Goal: Transaction & Acquisition: Purchase product/service

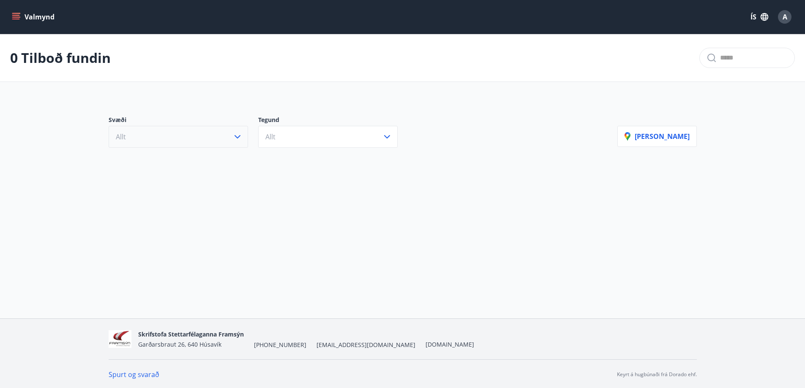
click at [238, 134] on icon "button" at bounding box center [237, 137] width 10 height 10
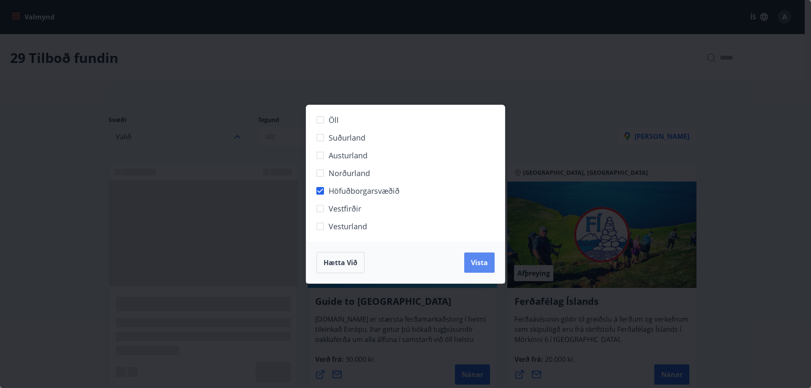
click at [482, 263] on span "Vista" at bounding box center [479, 262] width 17 height 9
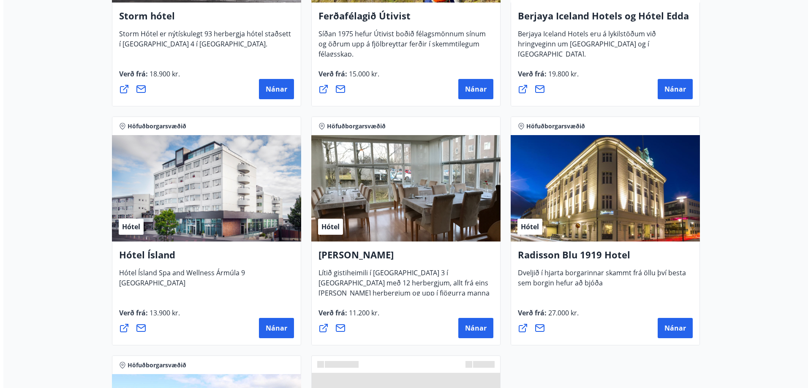
scroll to position [549, 0]
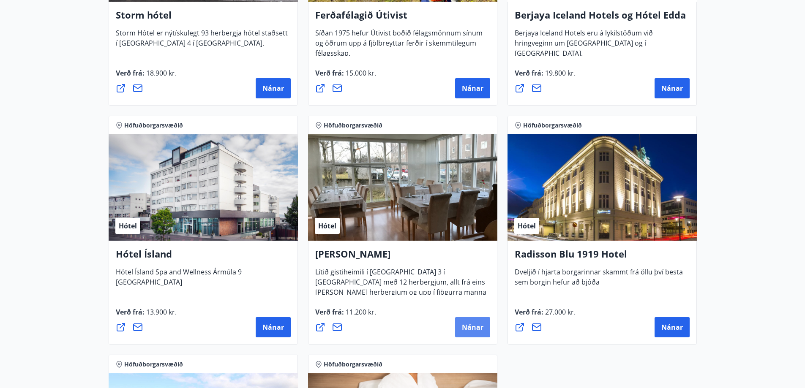
click at [463, 322] on button "Nánar" at bounding box center [472, 327] width 35 height 20
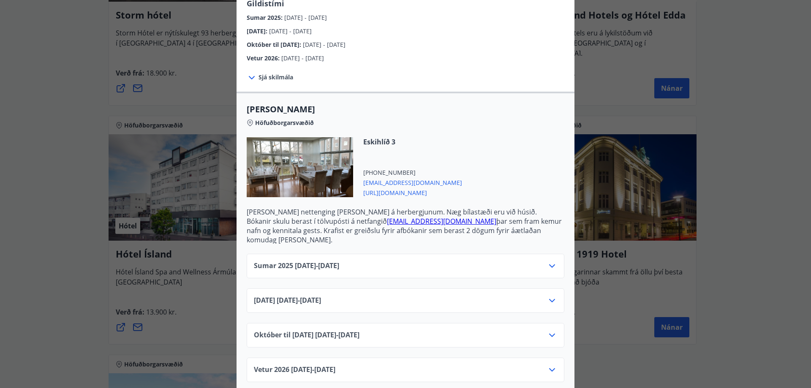
scroll to position [154, 0]
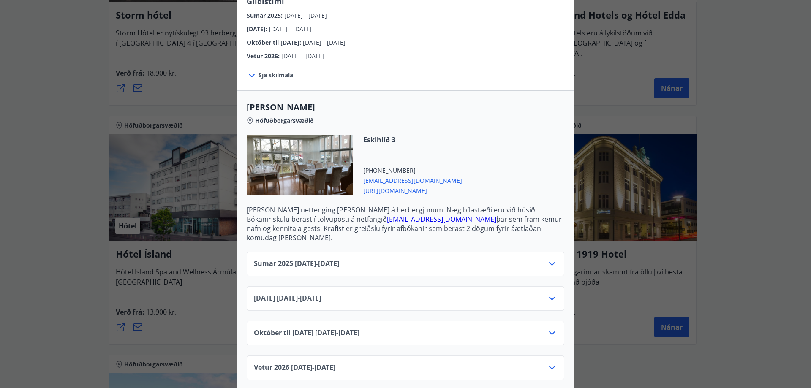
click at [408, 262] on div "Sumar [PHONE_NUMBER][DATE] - [DATE]" at bounding box center [405, 267] width 303 height 17
click at [552, 259] on icon at bounding box center [552, 264] width 10 height 10
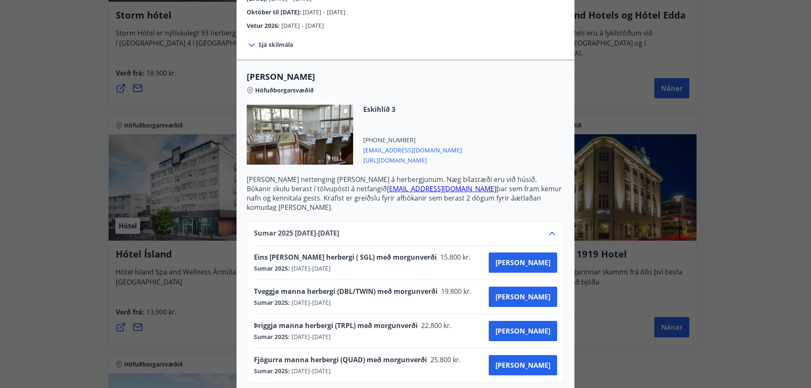
scroll to position [196, 0]
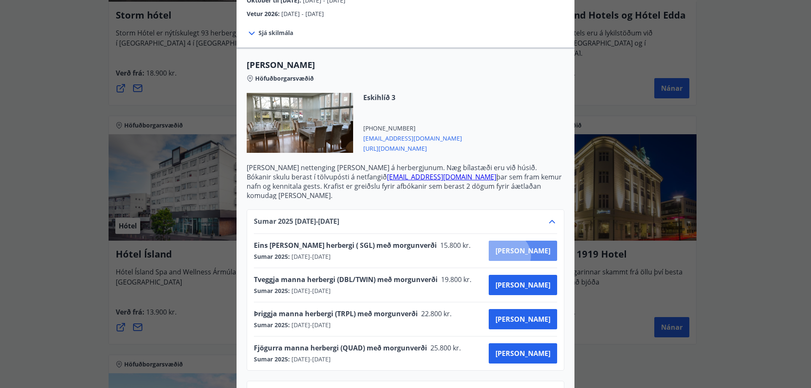
click at [538, 248] on button "[PERSON_NAME]" at bounding box center [523, 251] width 68 height 20
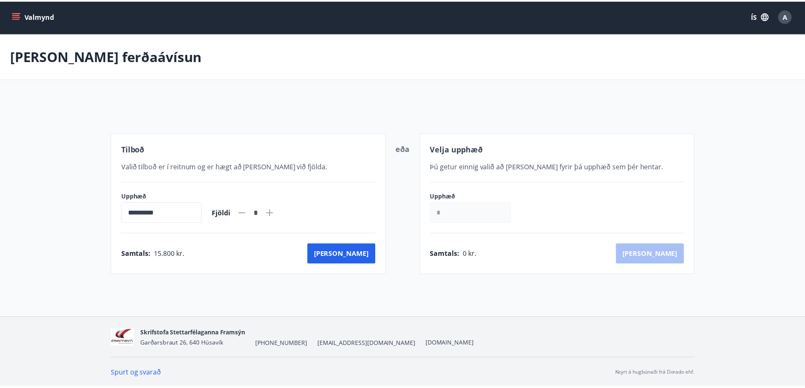
scroll to position [1, 0]
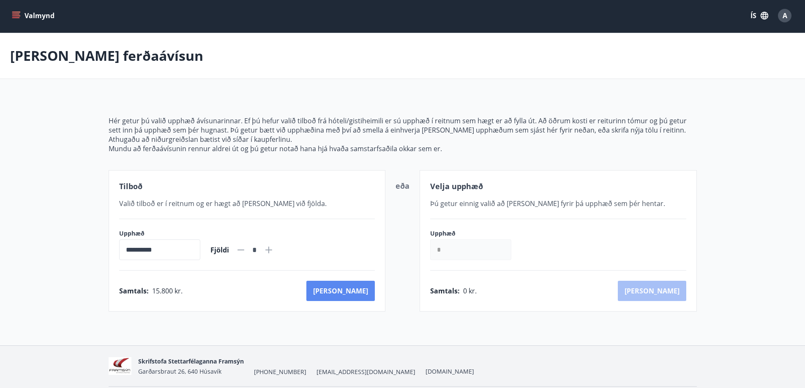
click at [366, 296] on button "[PERSON_NAME]" at bounding box center [340, 291] width 68 height 20
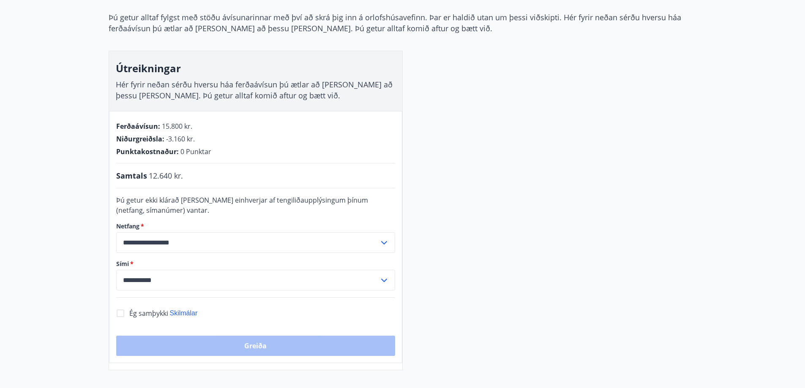
scroll to position [86, 0]
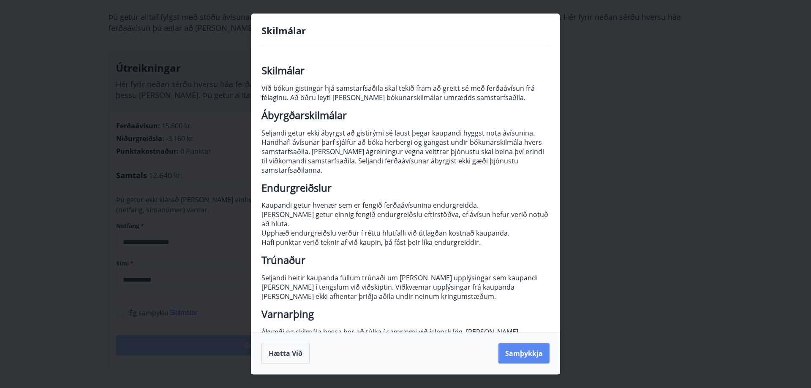
click at [514, 351] on button "Samþykkja" at bounding box center [524, 354] width 51 height 20
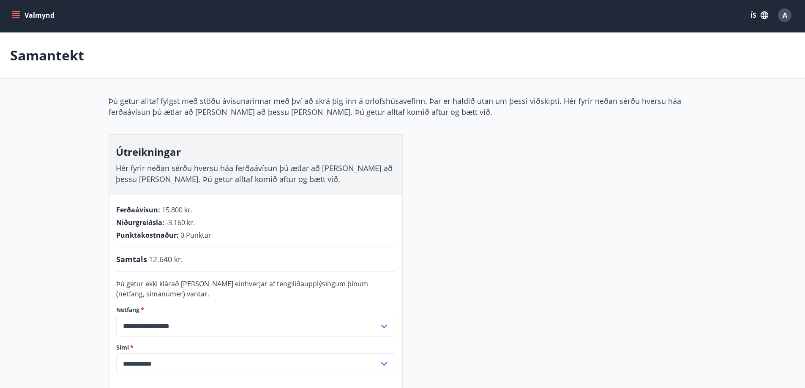
scroll to position [0, 0]
